Goal: Information Seeking & Learning: Learn about a topic

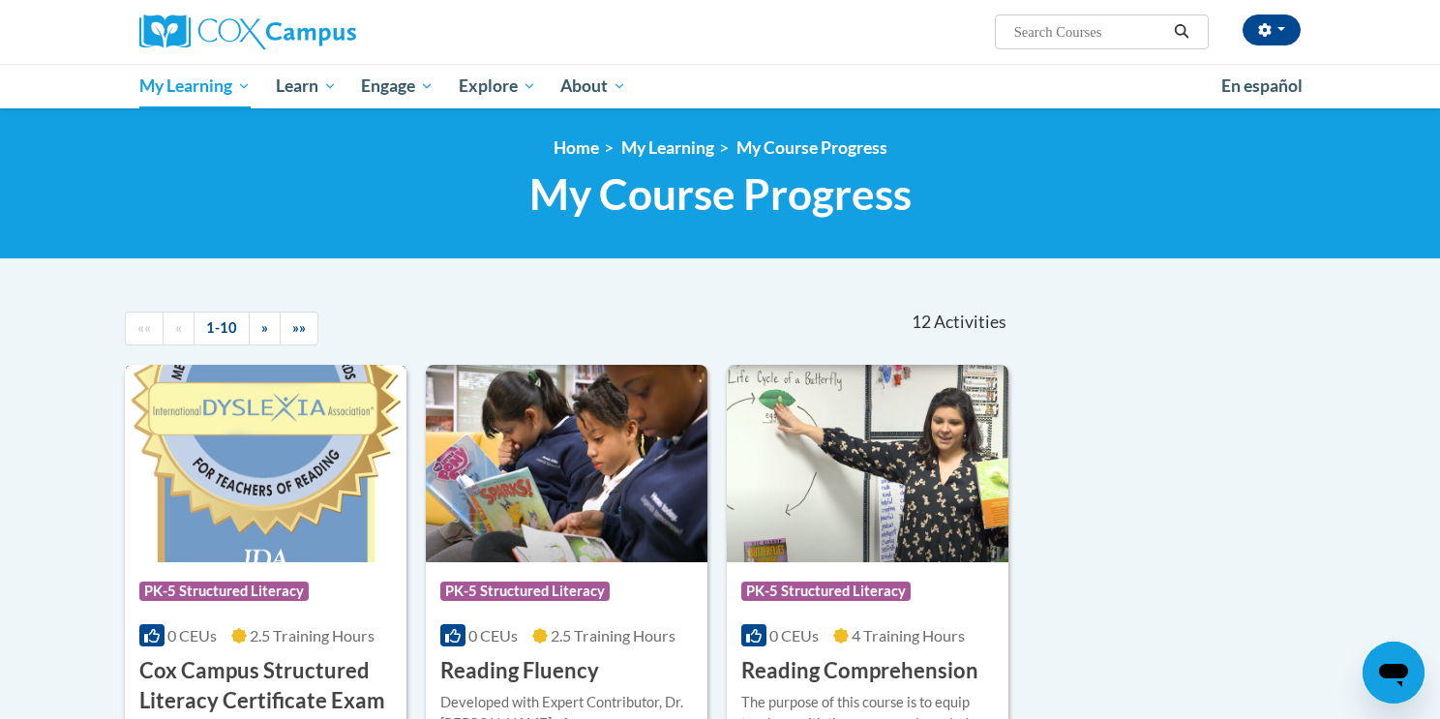
click at [221, 635] on div "0 CEUs 2.5 Training Hours" at bounding box center [265, 635] width 253 height 21
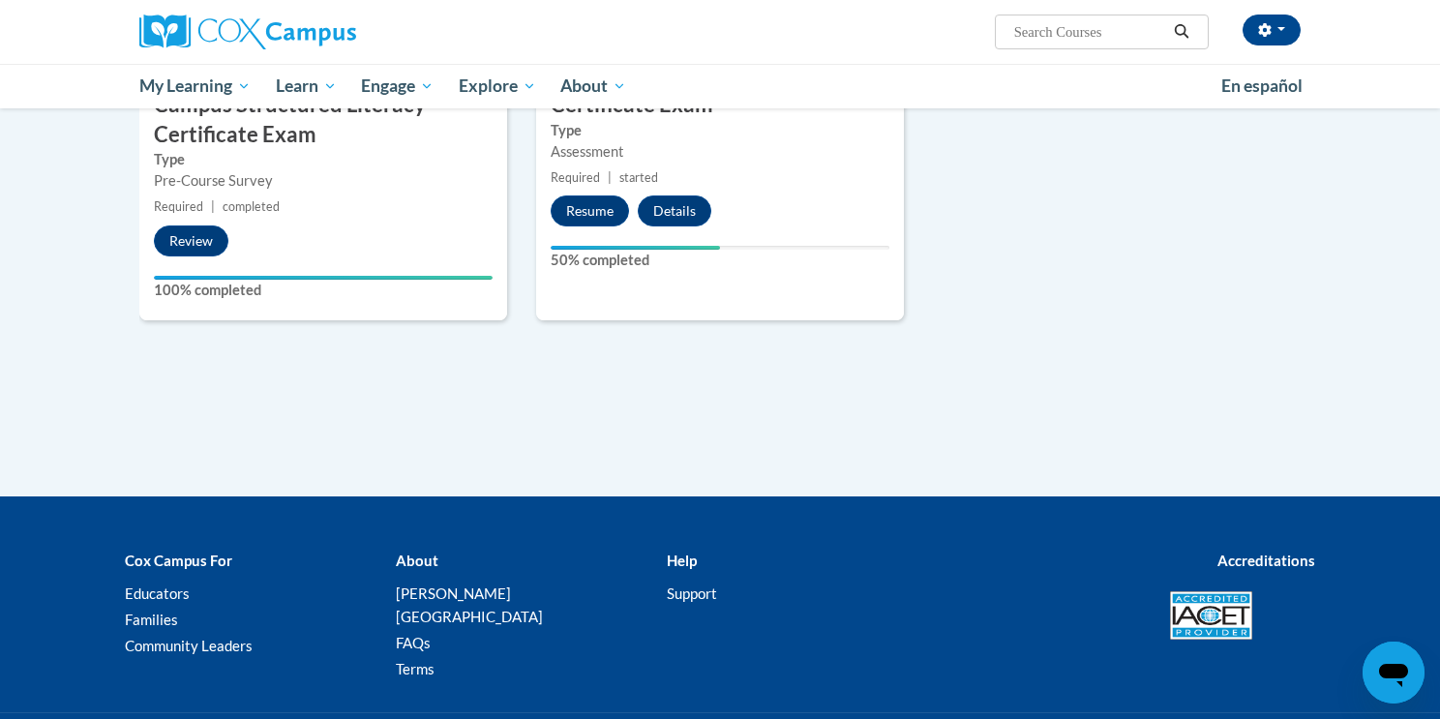
scroll to position [734, 0]
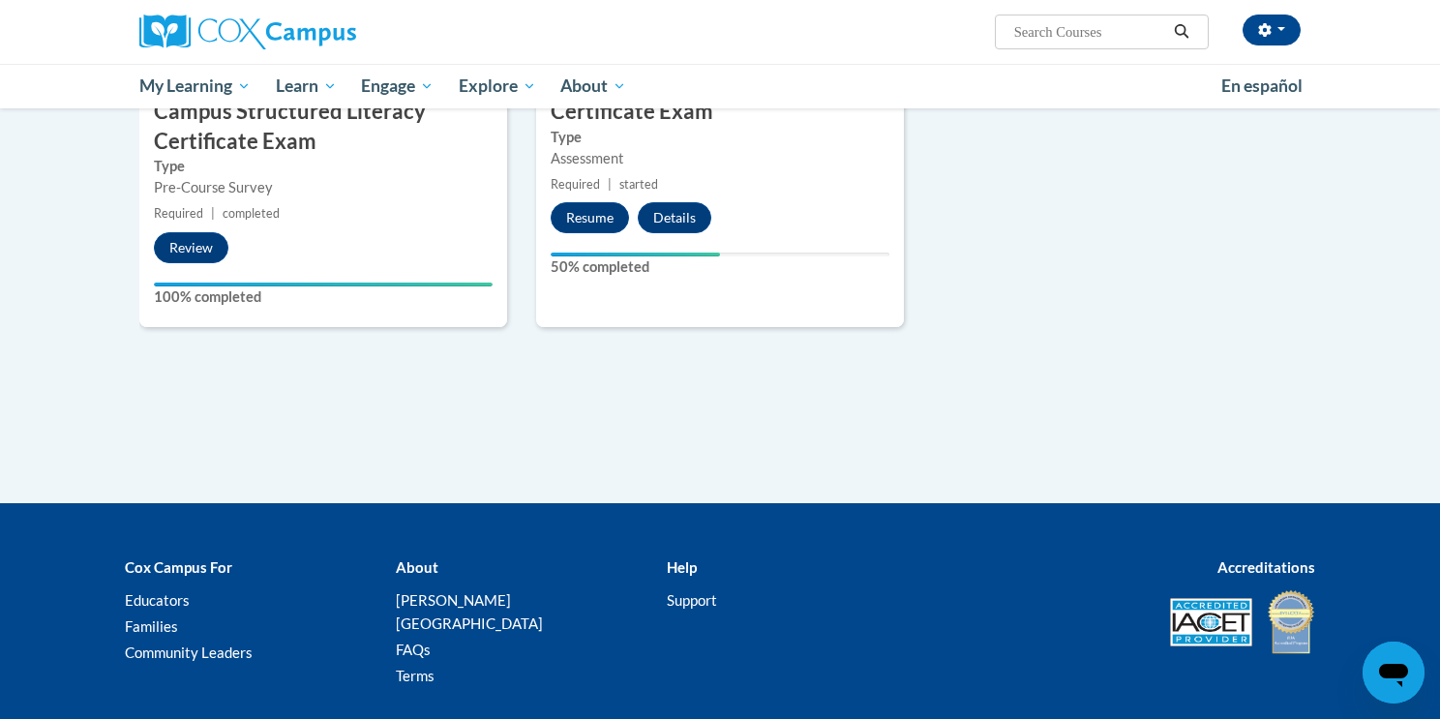
click at [597, 232] on div "2 Cox Campus Structured Literacy Certificate Exam Type Assessment Required | st…" at bounding box center [720, 89] width 368 height 475
click at [595, 217] on button "Resume" at bounding box center [590, 217] width 78 height 31
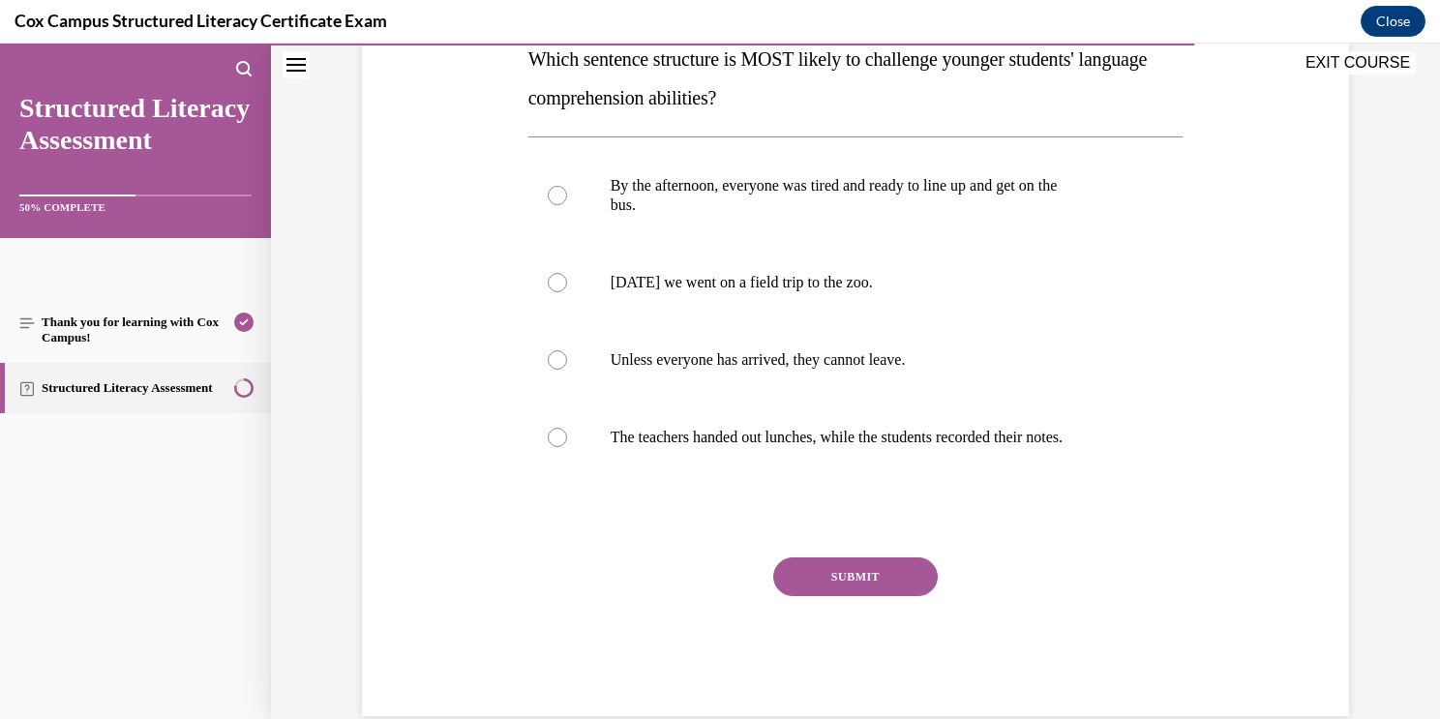
scroll to position [317, 0]
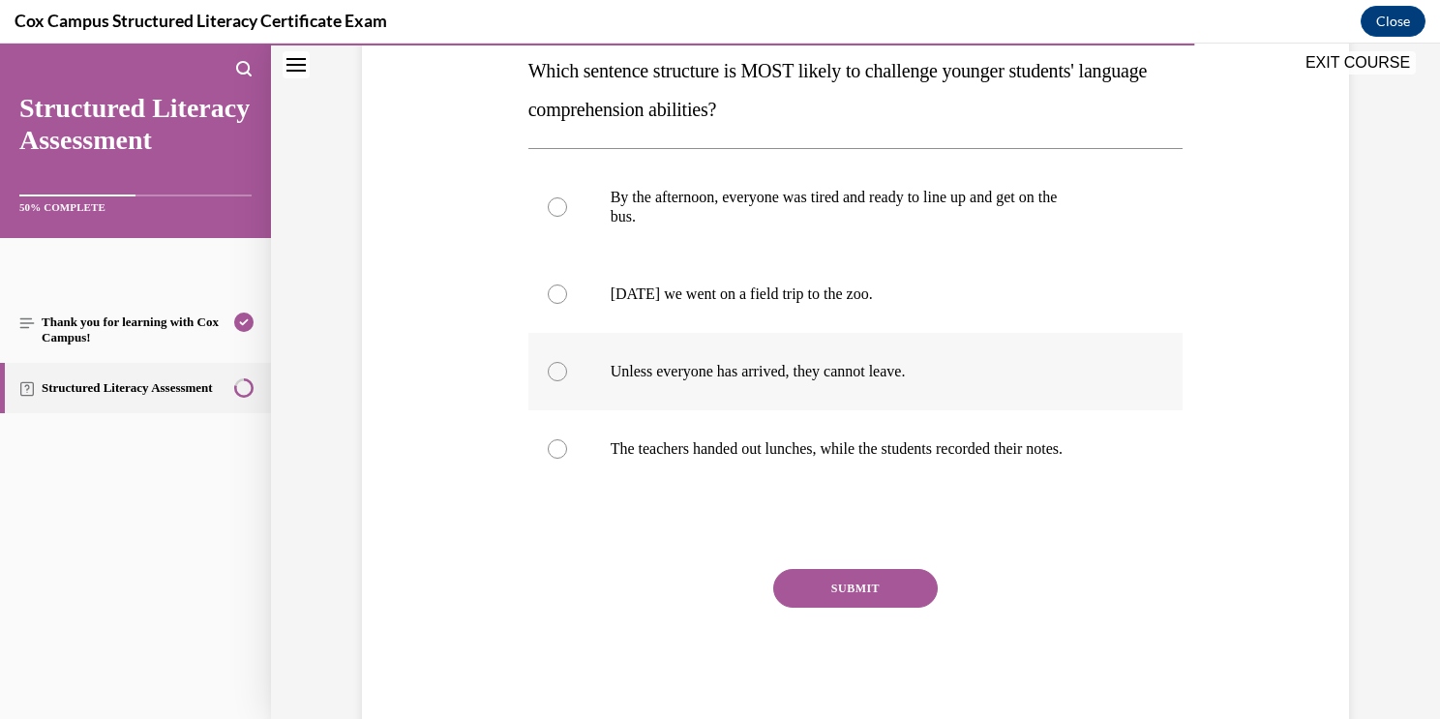
click at [839, 373] on p "Unless everyone has arrived, they cannot leave." at bounding box center [873, 371] width 524 height 19
click at [567, 373] on input "Unless everyone has arrived, they cannot leave." at bounding box center [557, 371] width 19 height 19
radio input "true"
click at [890, 592] on button "SUBMIT" at bounding box center [855, 588] width 164 height 39
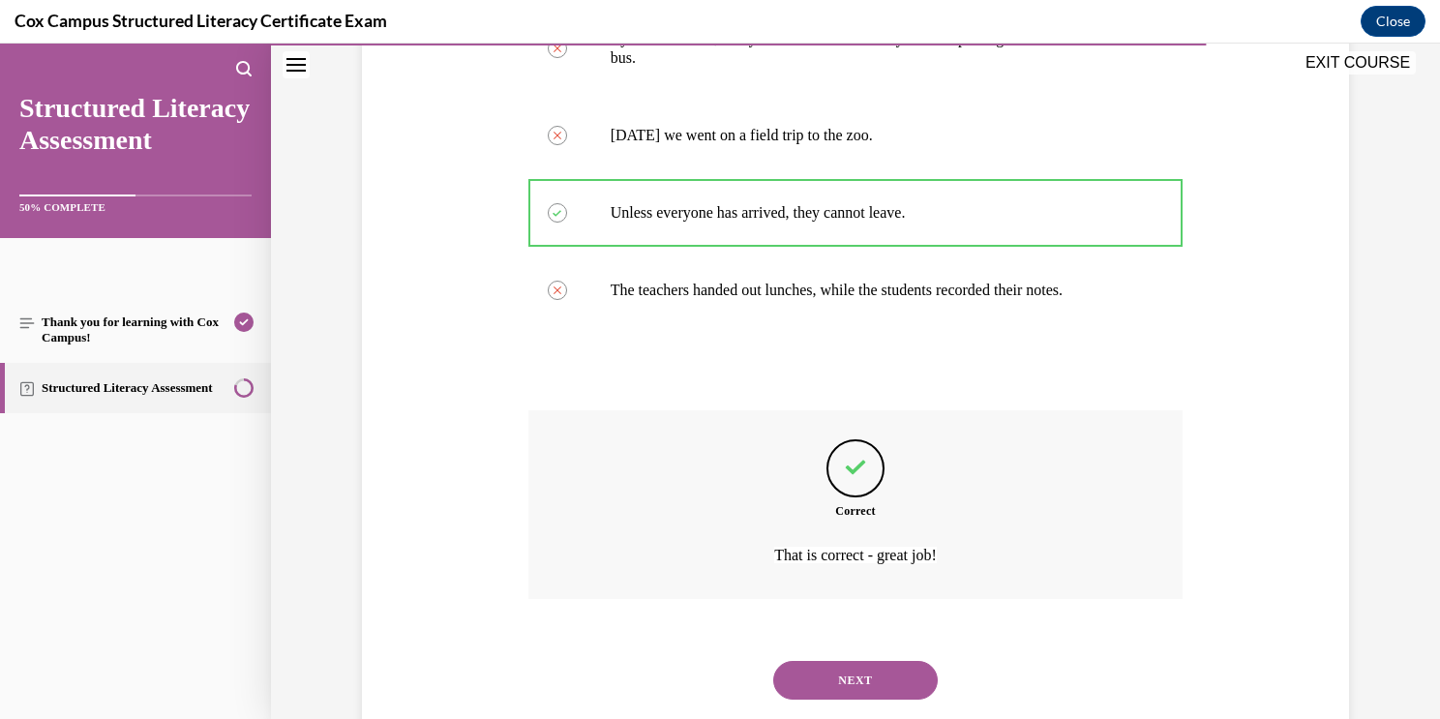
scroll to position [523, 0]
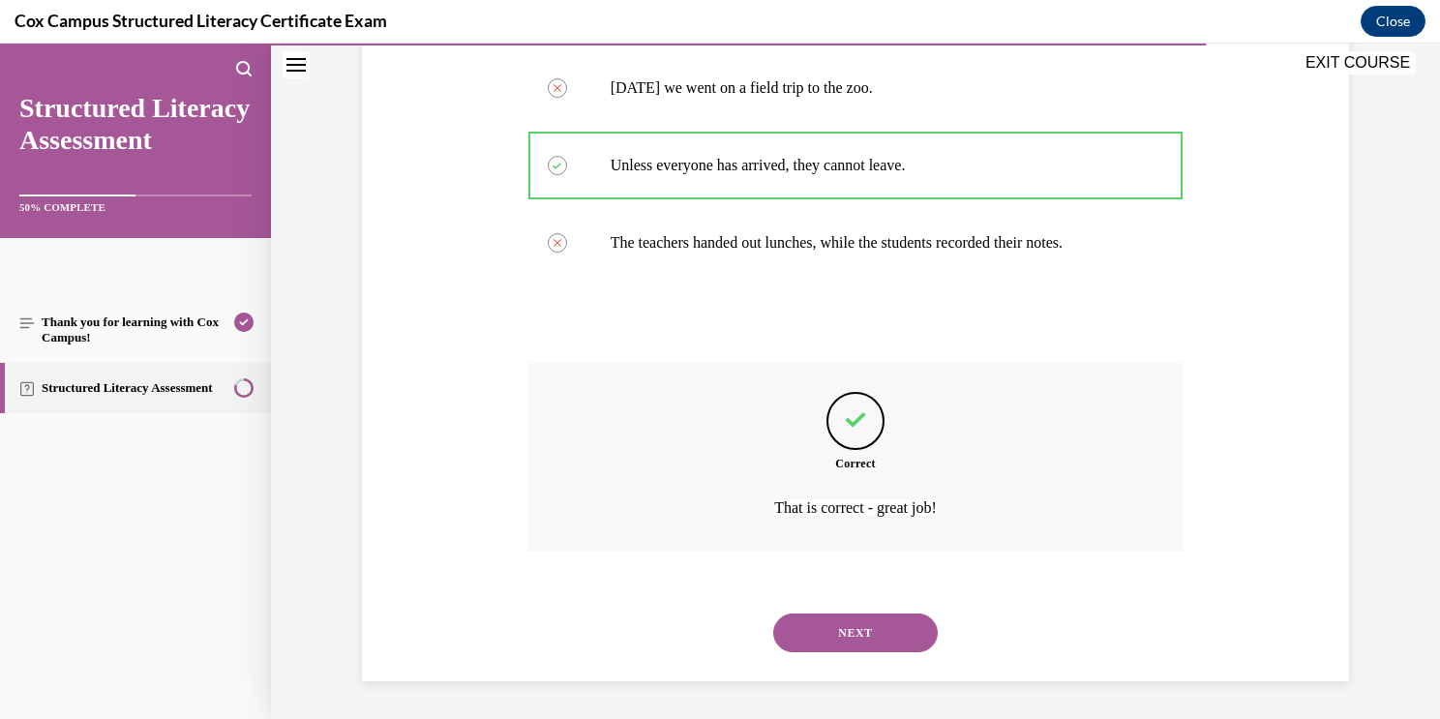
click at [876, 639] on button "NEXT" at bounding box center [855, 632] width 164 height 39
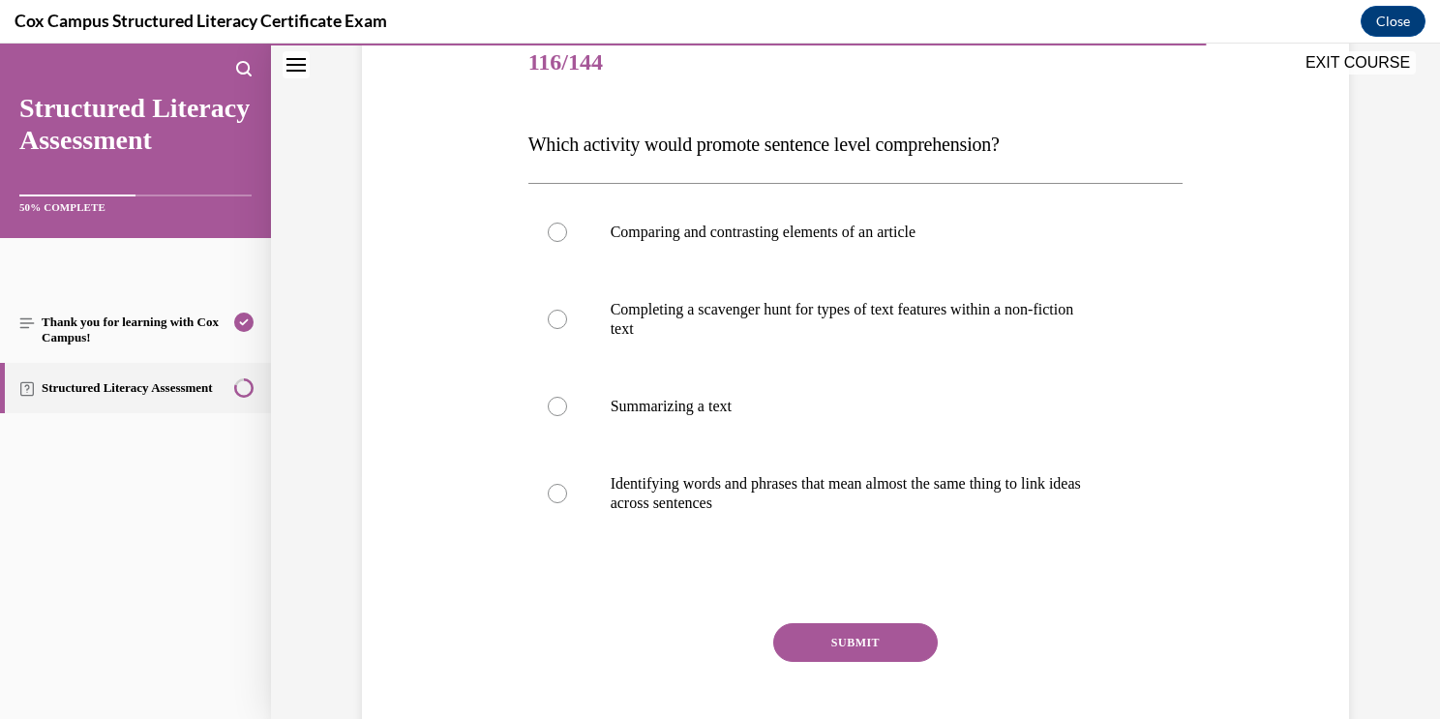
scroll to position [248, 0]
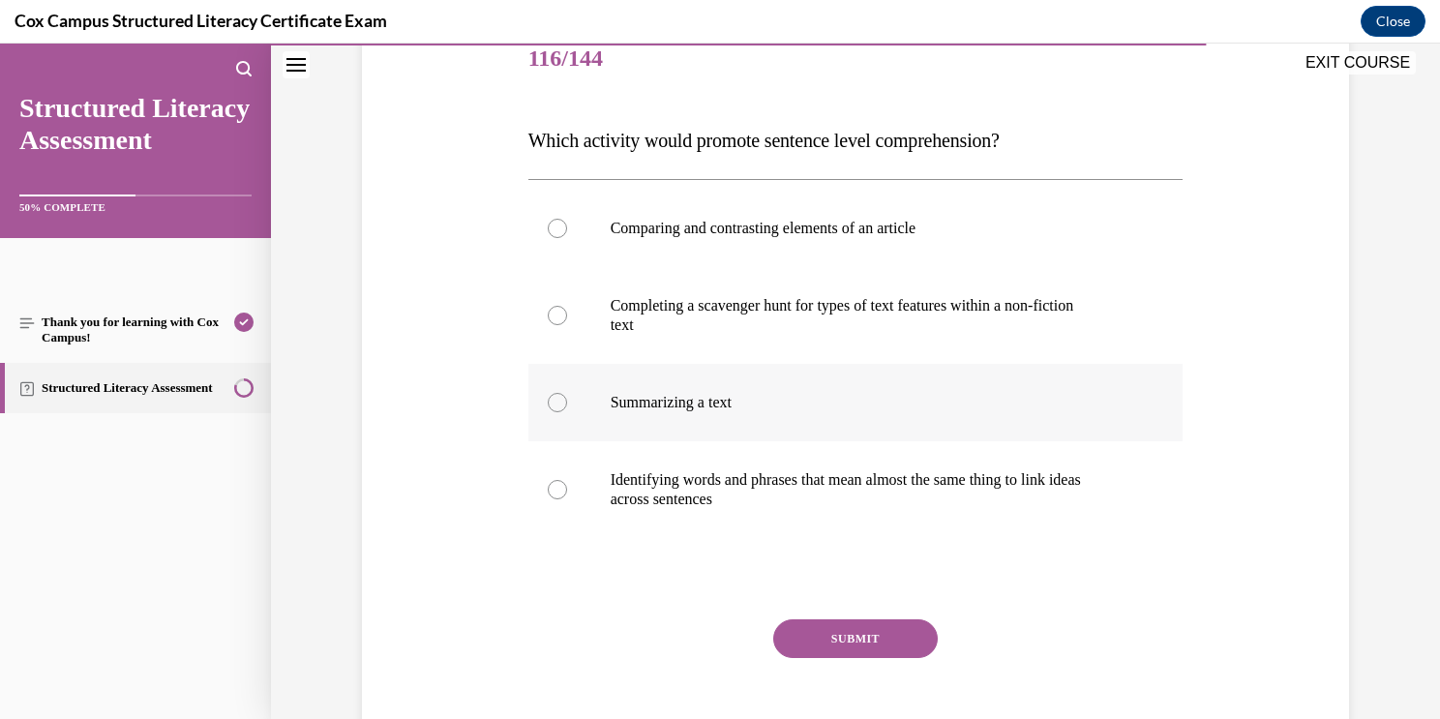
click at [988, 389] on label "Summarizing a text" at bounding box center [855, 402] width 655 height 77
click at [567, 393] on input "Summarizing a text" at bounding box center [557, 402] width 19 height 19
radio input "true"
click at [877, 485] on p "Identifying words and phrases that mean almost the same thing to link ideas" at bounding box center [873, 479] width 524 height 19
click at [567, 485] on input "Identifying words and phrases that mean almost the same thing to link ideas acr…" at bounding box center [557, 489] width 19 height 19
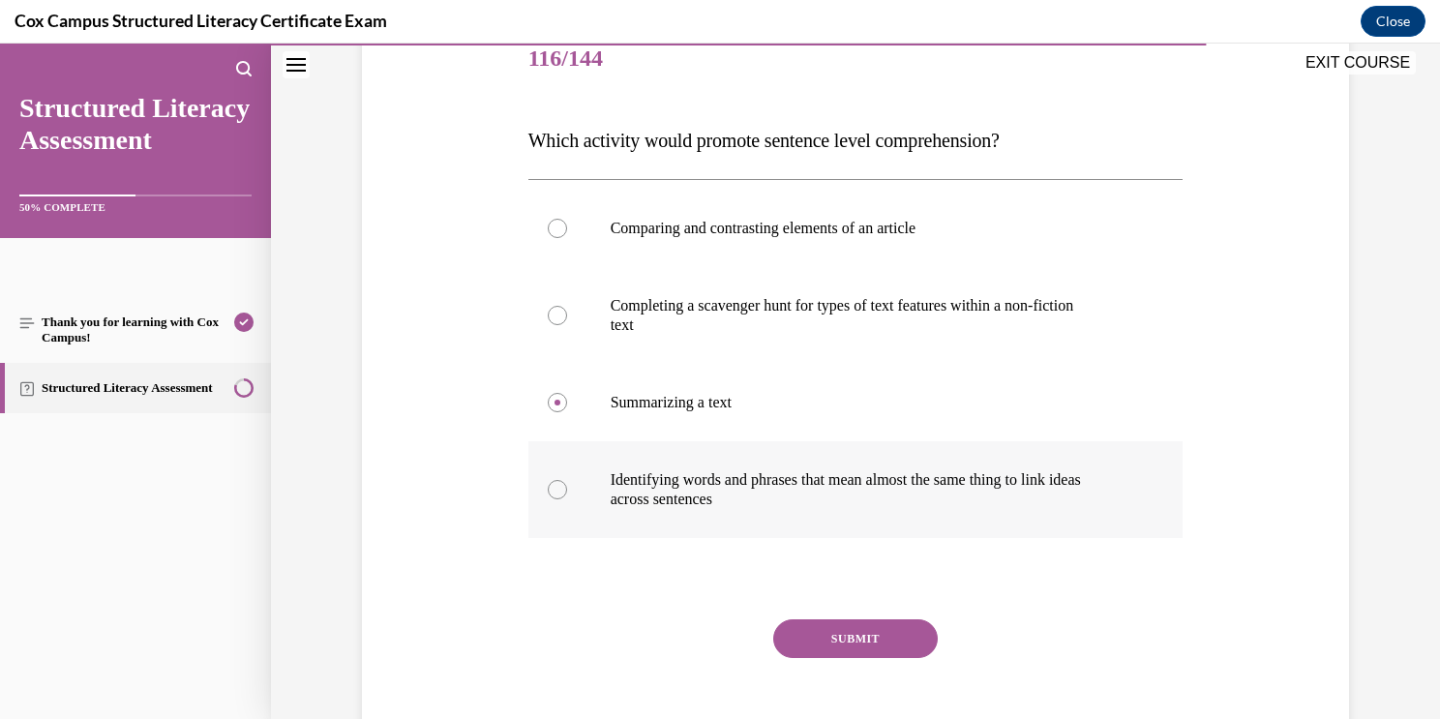
radio input "true"
click at [765, 425] on label "Summarizing a text" at bounding box center [855, 402] width 655 height 77
click at [567, 412] on input "Summarizing a text" at bounding box center [557, 402] width 19 height 19
radio input "true"
click at [740, 490] on p "across sentences" at bounding box center [873, 499] width 524 height 19
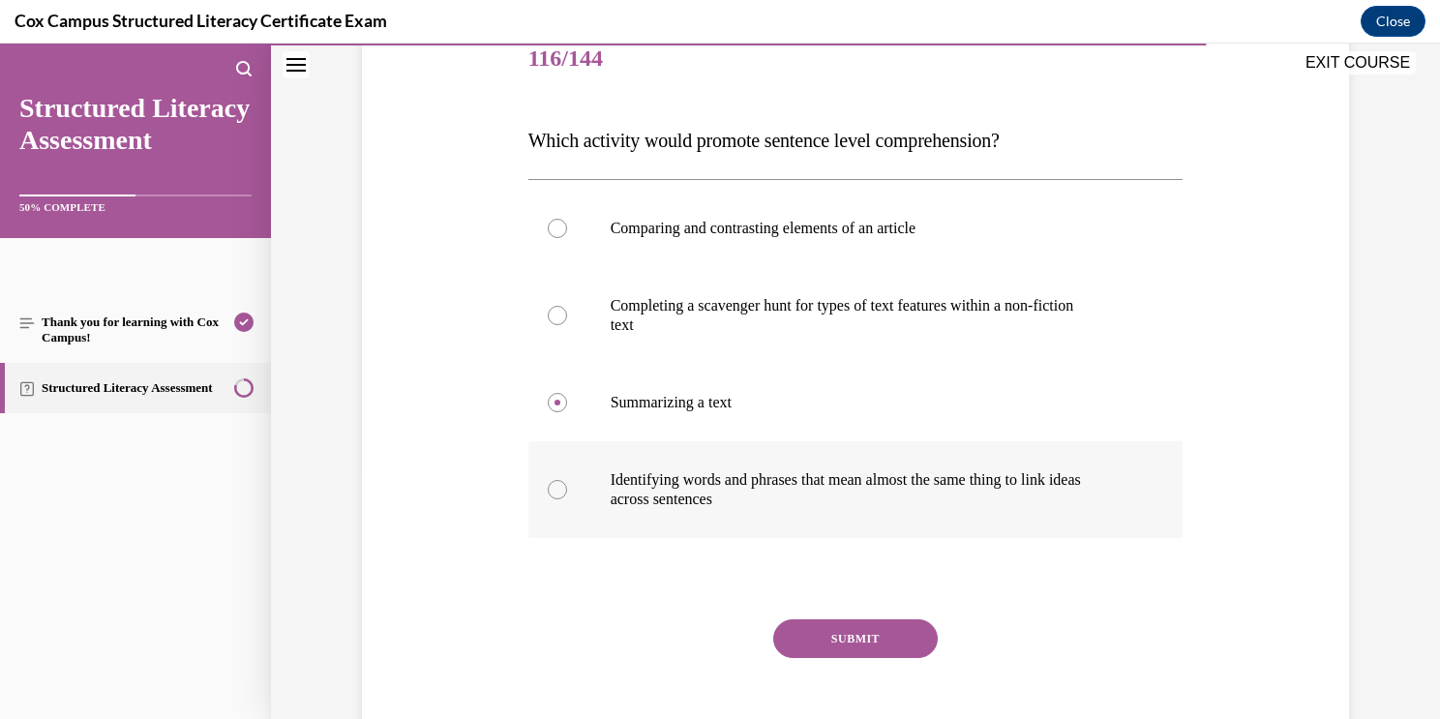
click at [567, 490] on input "Identifying words and phrases that mean almost the same thing to link ideas acr…" at bounding box center [557, 489] width 19 height 19
radio input "true"
click at [789, 643] on button "SUBMIT" at bounding box center [855, 638] width 164 height 39
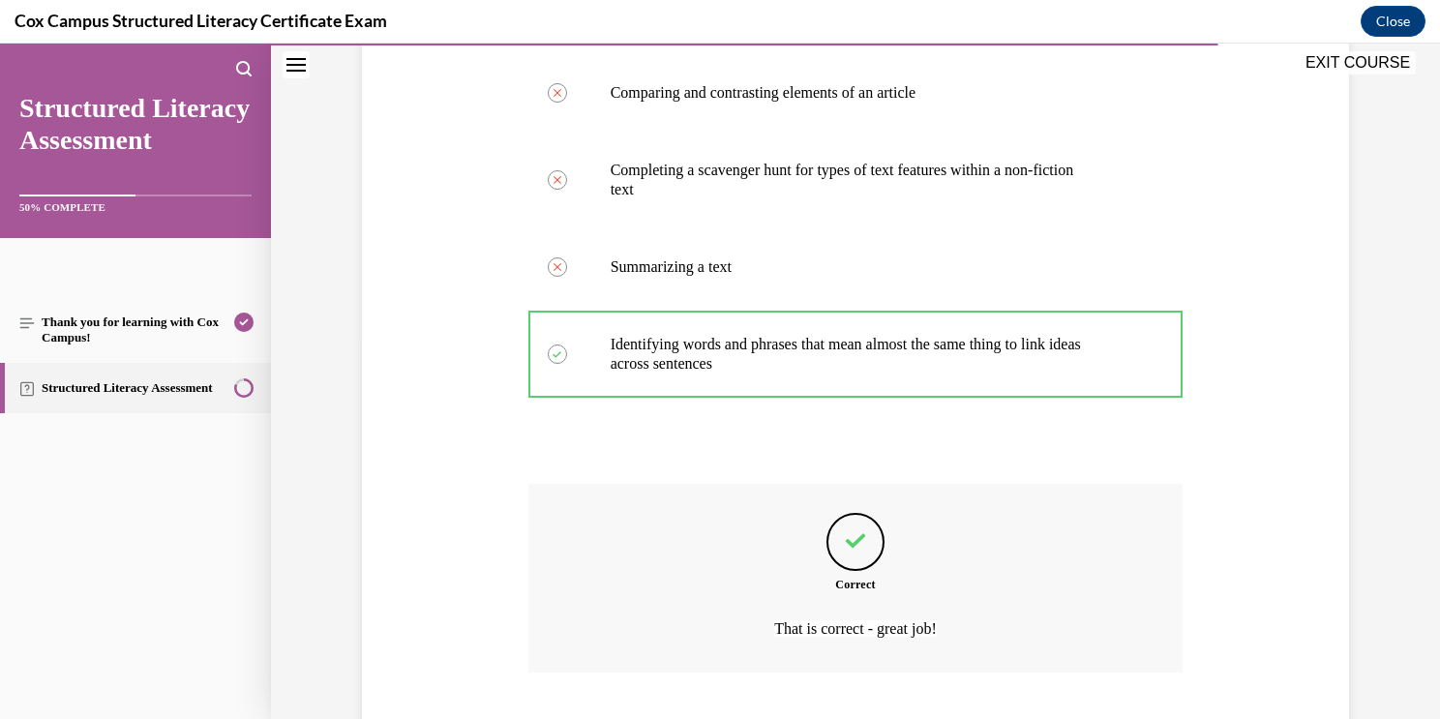
scroll to position [504, 0]
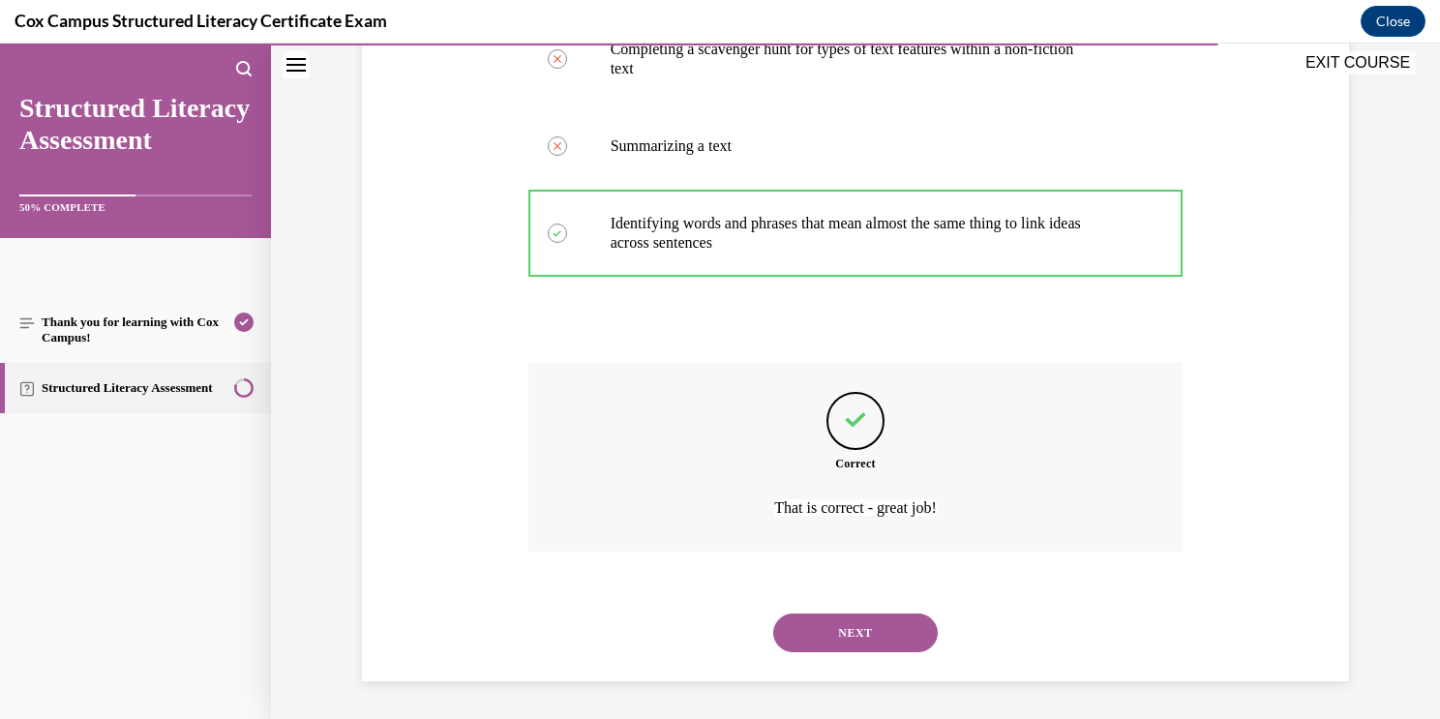
click at [790, 642] on button "NEXT" at bounding box center [855, 632] width 164 height 39
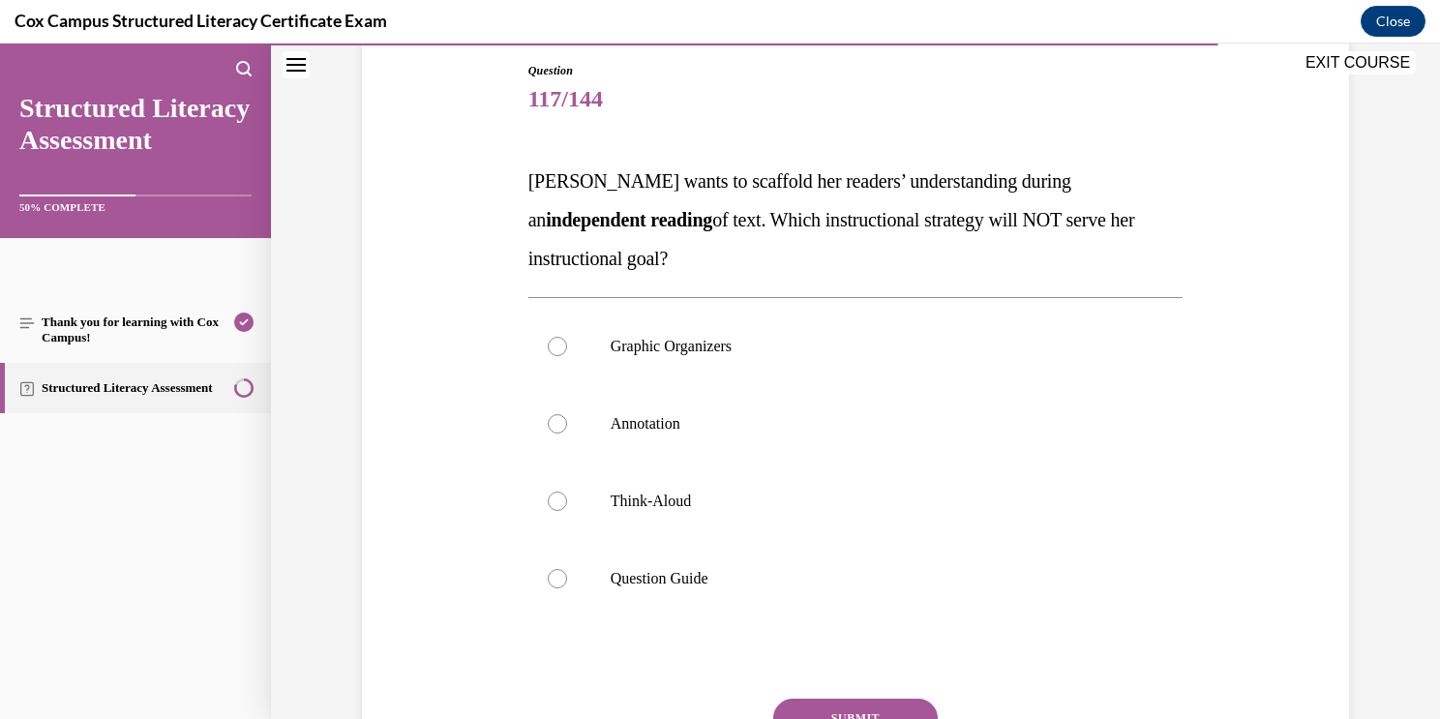
scroll to position [213, 0]
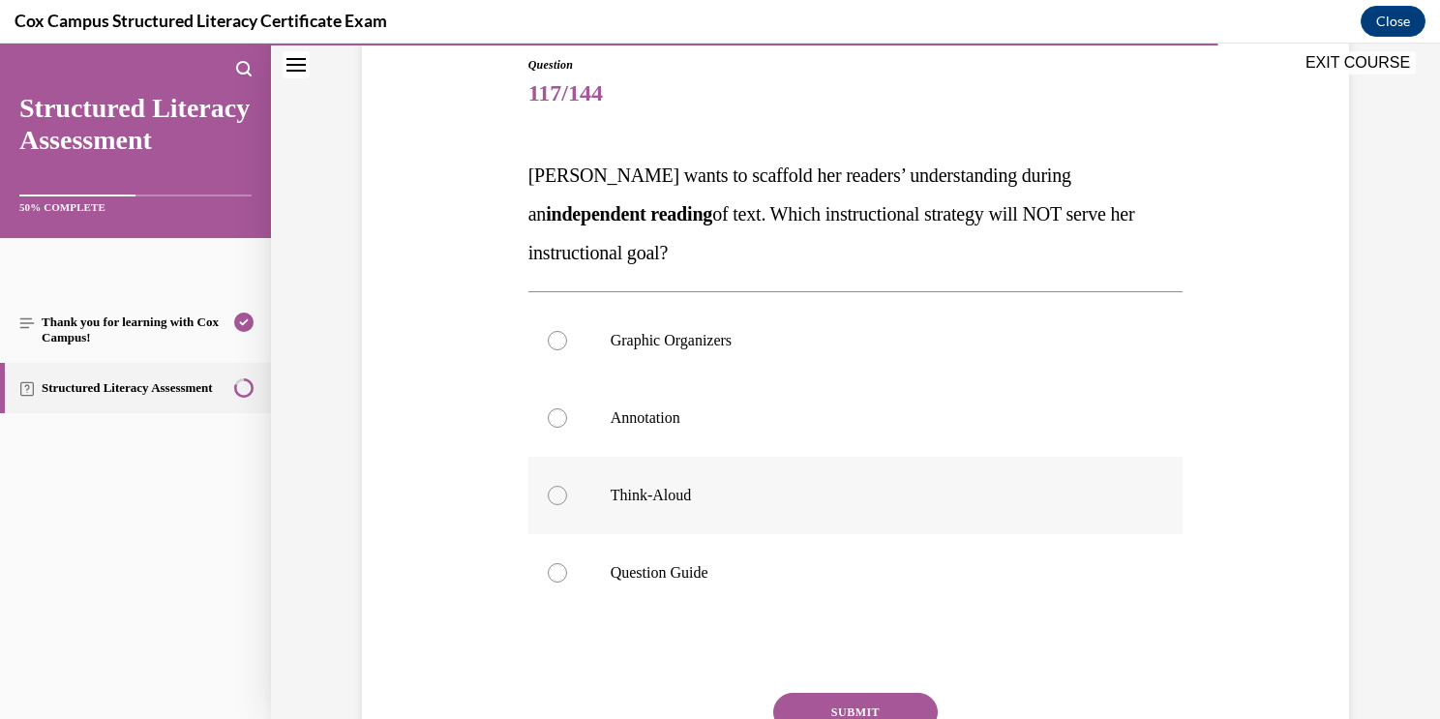
click at [675, 495] on p "Think-Aloud" at bounding box center [873, 495] width 524 height 19
click at [567, 495] on input "Think-Aloud" at bounding box center [557, 495] width 19 height 19
radio input "true"
click at [822, 702] on button "SUBMIT" at bounding box center [855, 712] width 164 height 39
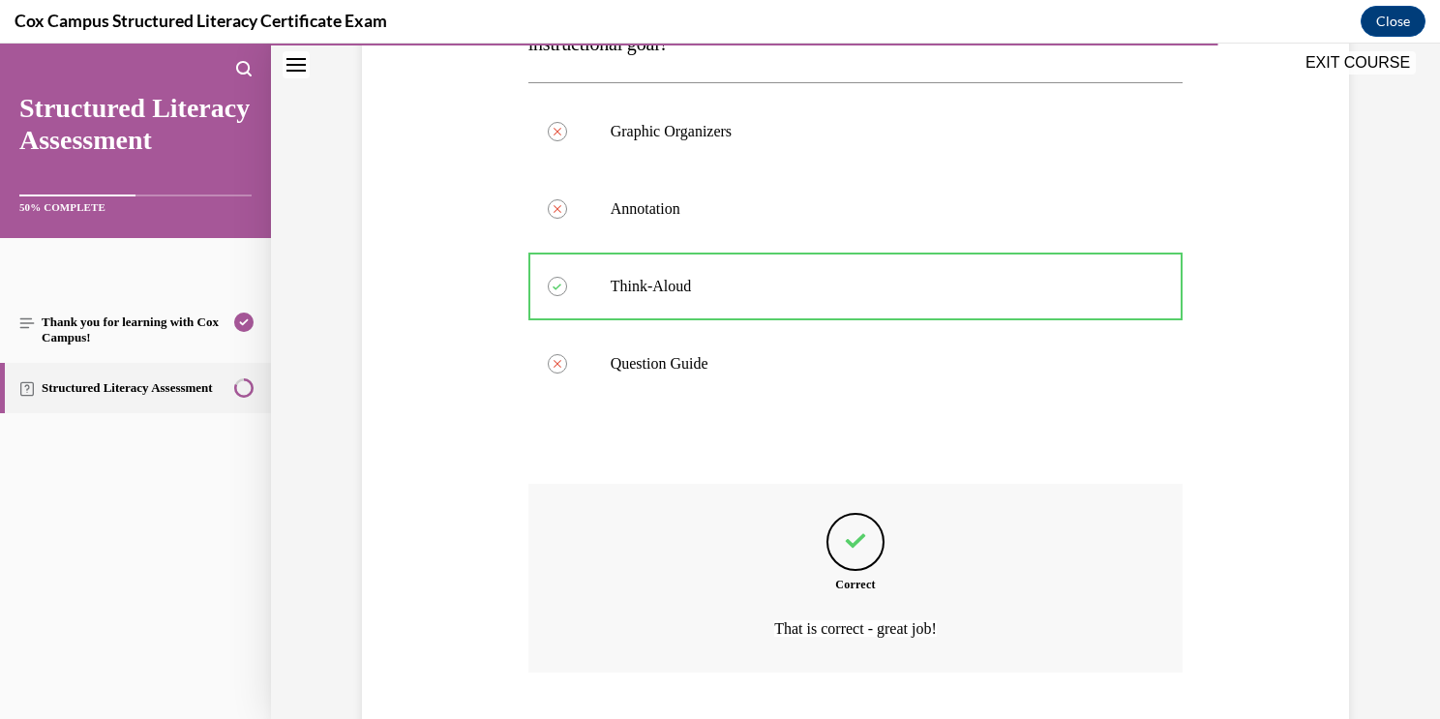
scroll to position [543, 0]
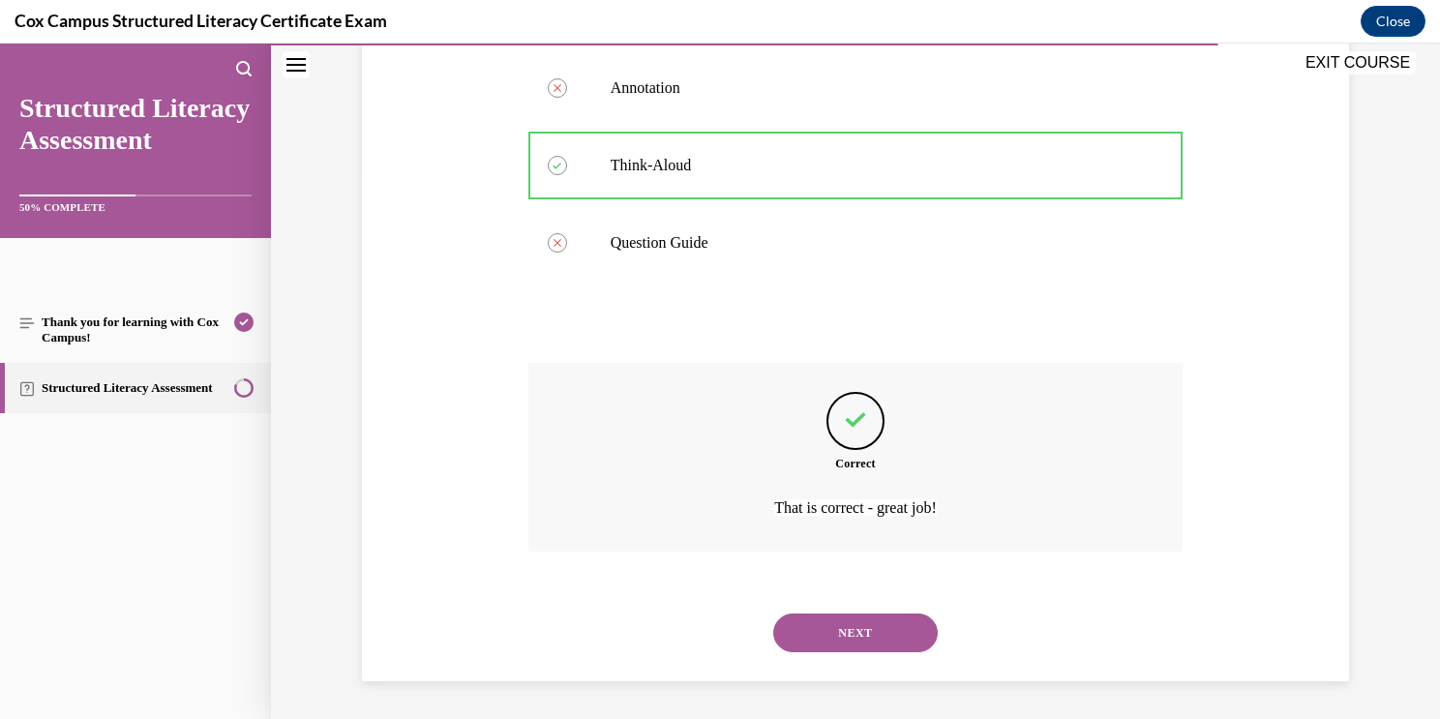
click at [858, 632] on button "NEXT" at bounding box center [855, 632] width 164 height 39
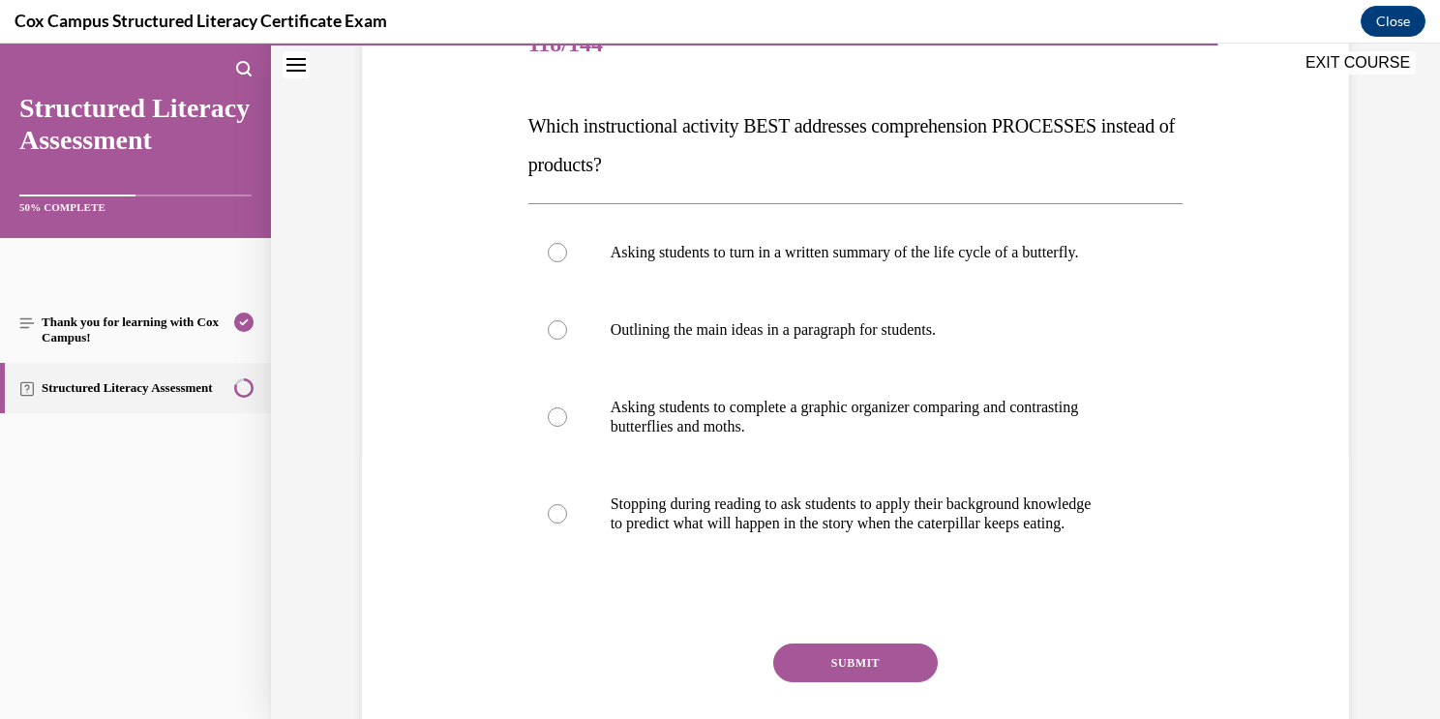
scroll to position [262, 0]
click at [243, 70] on icon "Open search menu" at bounding box center [243, 68] width 15 height 15
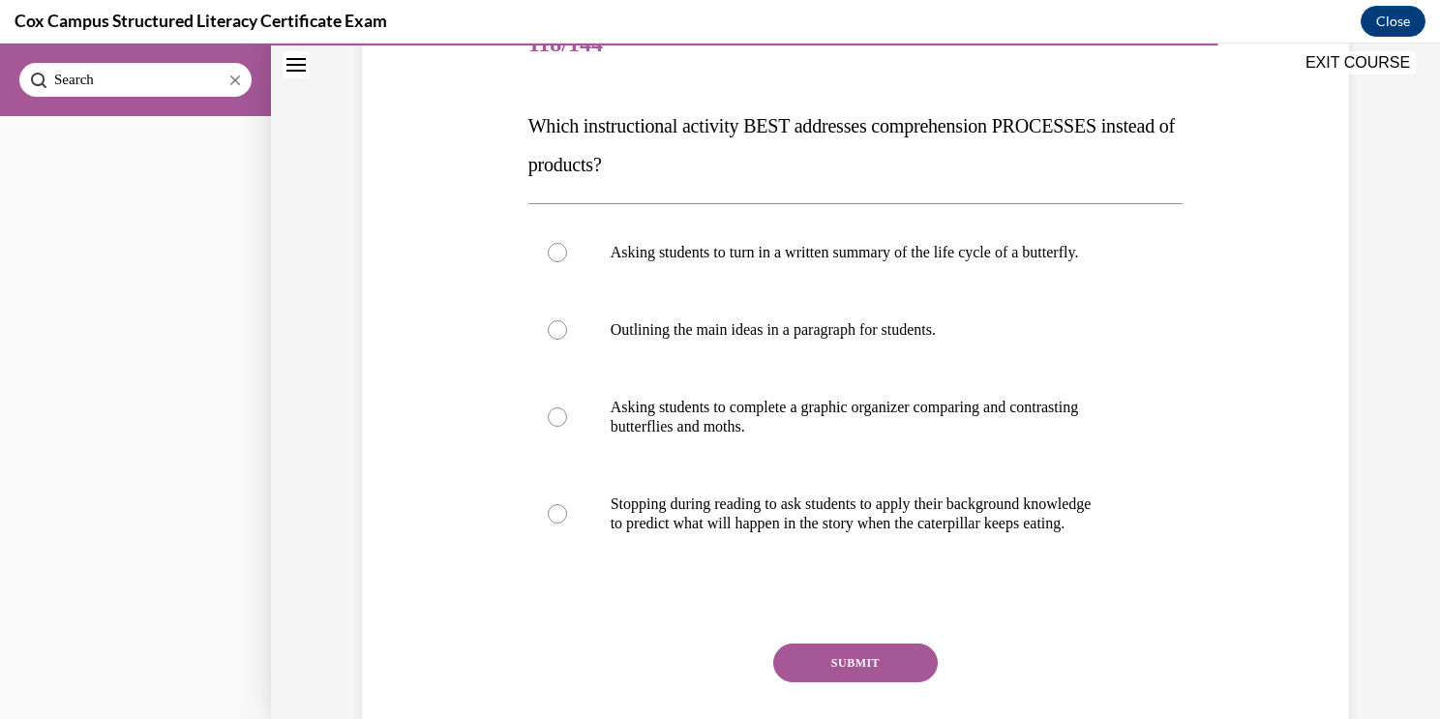
click at [351, 417] on div "Question 118/144 Which instructional activity BEST addresses comprehension PROC…" at bounding box center [855, 341] width 1169 height 999
click at [174, 652] on div "Thank you for learning with Cox Campus! Structured Literacy Assessment" at bounding box center [135, 417] width 271 height 603
